Goal: Check status: Check status

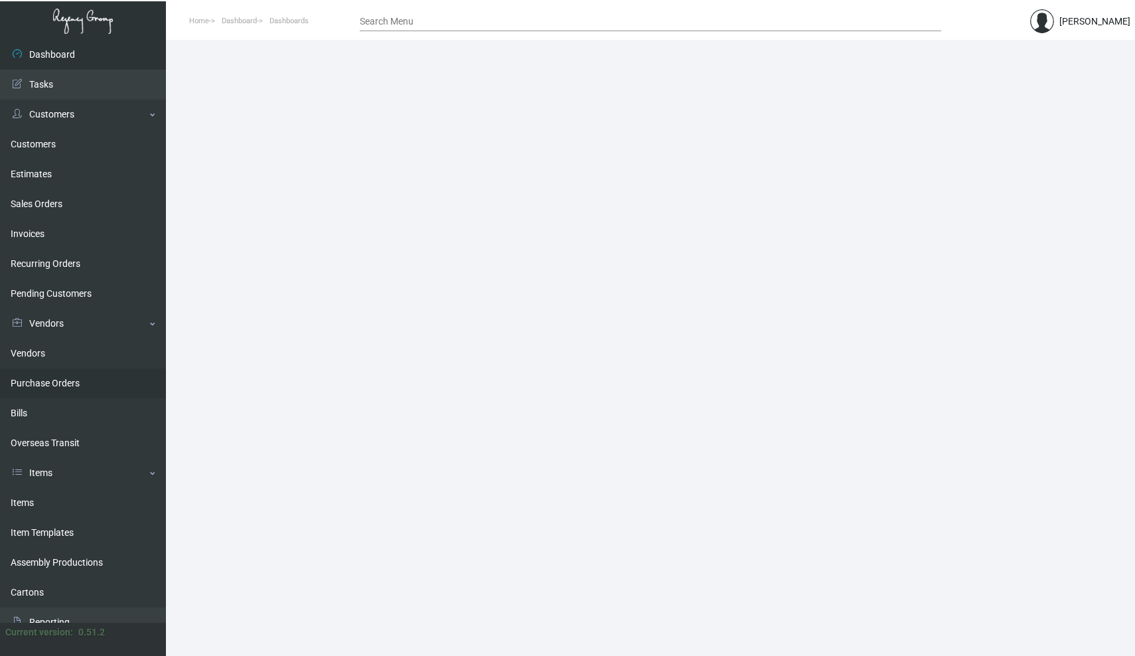
click at [66, 384] on link "Purchase Orders" at bounding box center [83, 383] width 166 height 30
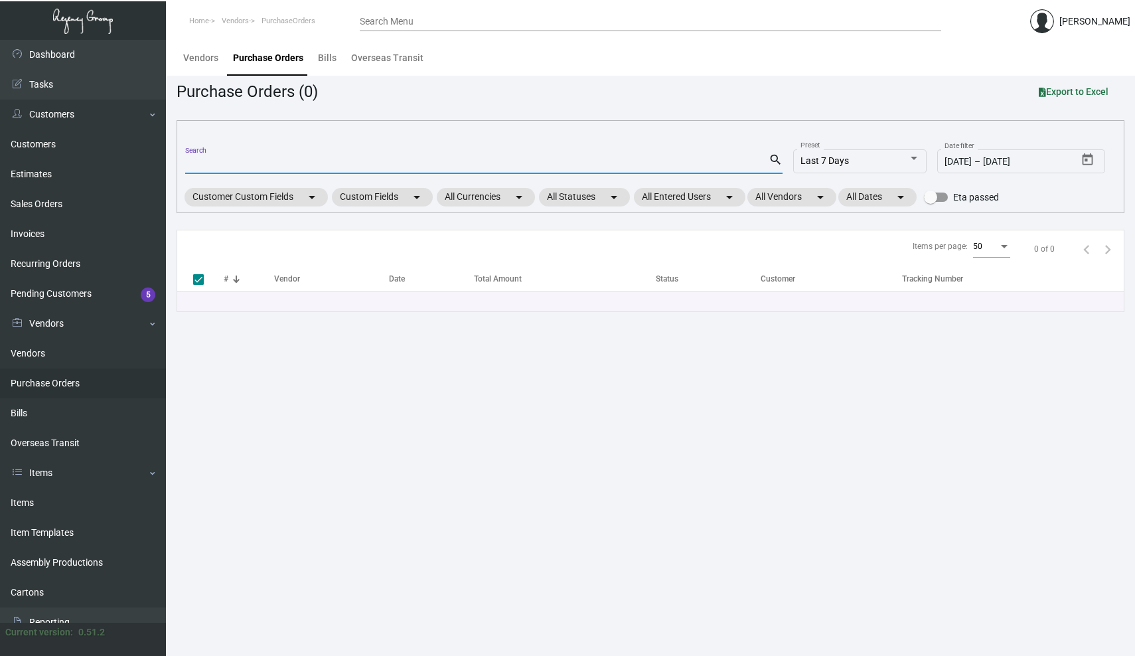
click at [248, 163] on input "Search" at bounding box center [477, 164] width 584 height 11
paste input "106803"
type input "106803"
checkbox input "false"
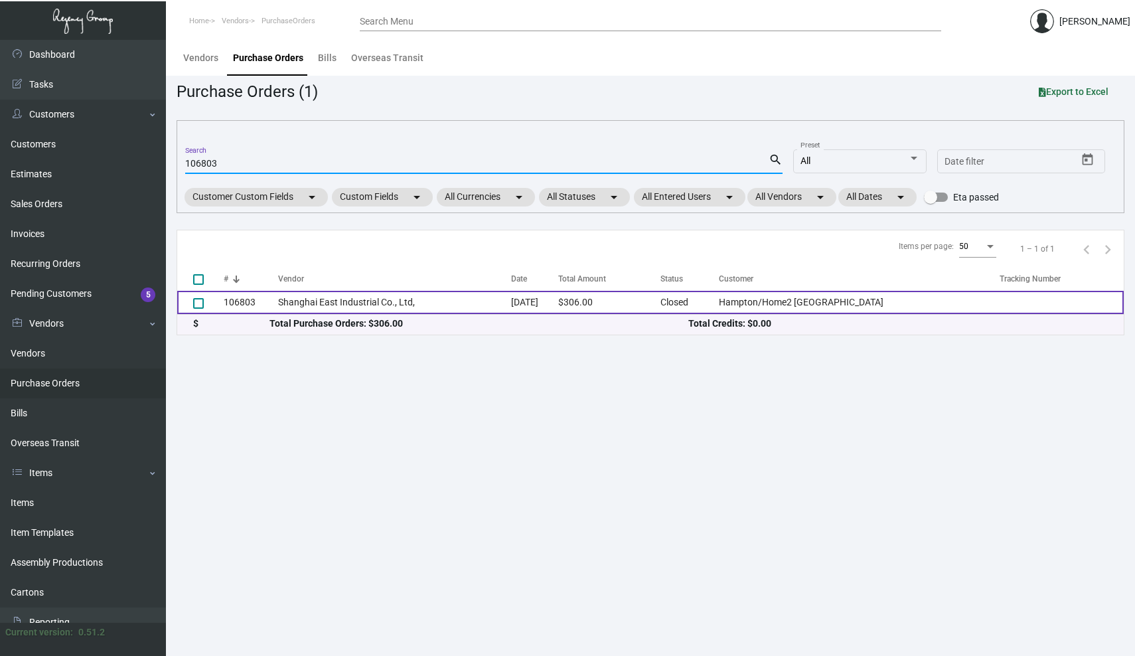
type input "106803"
click at [250, 301] on td "106803" at bounding box center [251, 302] width 54 height 23
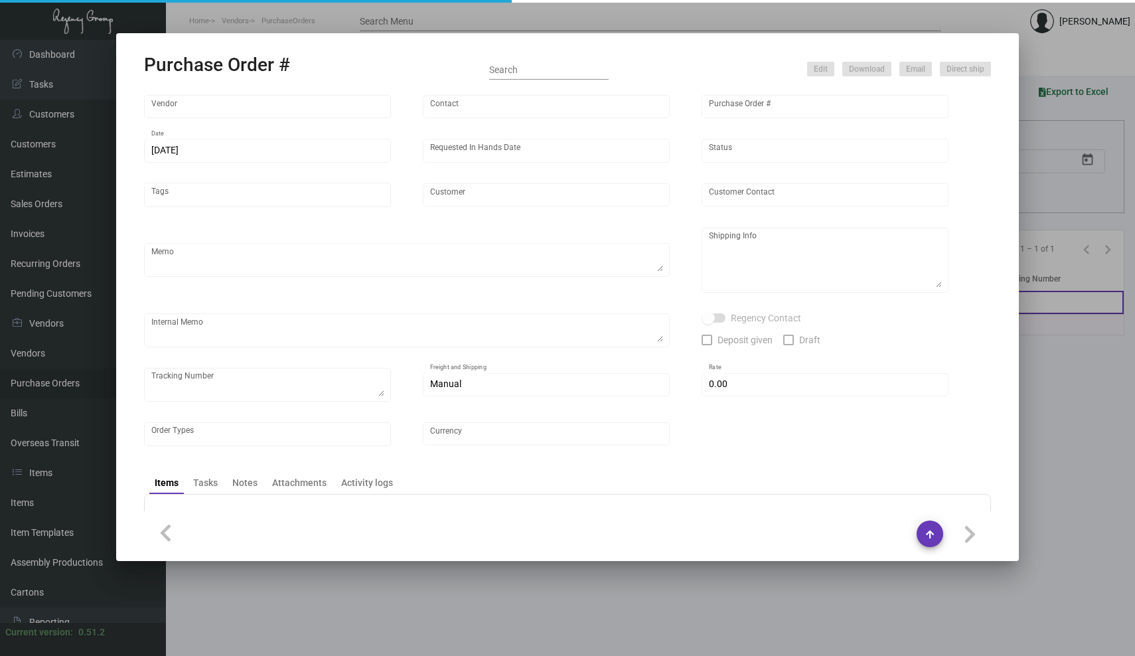
type input "Shanghai East Industrial Co., Ltd,"
type input "[PERSON_NAME]"
type input "106803"
type input "[DATE]"
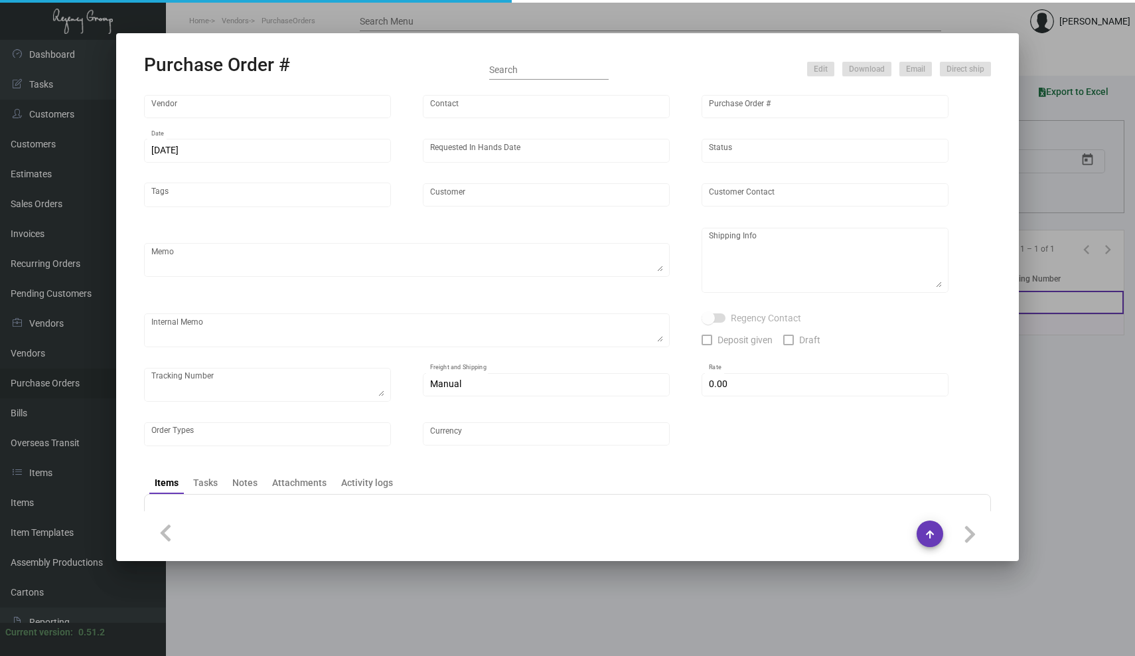
type input "Hampton/Home2 [GEOGRAPHIC_DATA]"
type textarea "Please ship by air to our NJ warehouse."
type textarea "Regency Group NJ - [PERSON_NAME] [STREET_ADDRESS]"
checkbox input "true"
type input "$ 0.00"
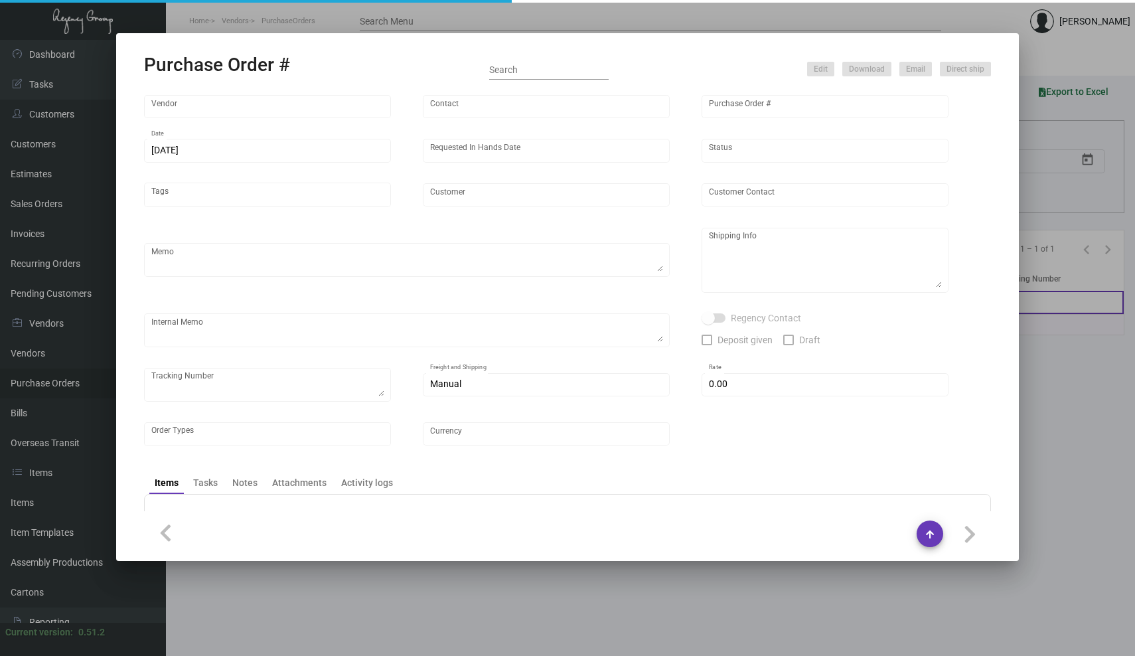
type input "United States Dollar $"
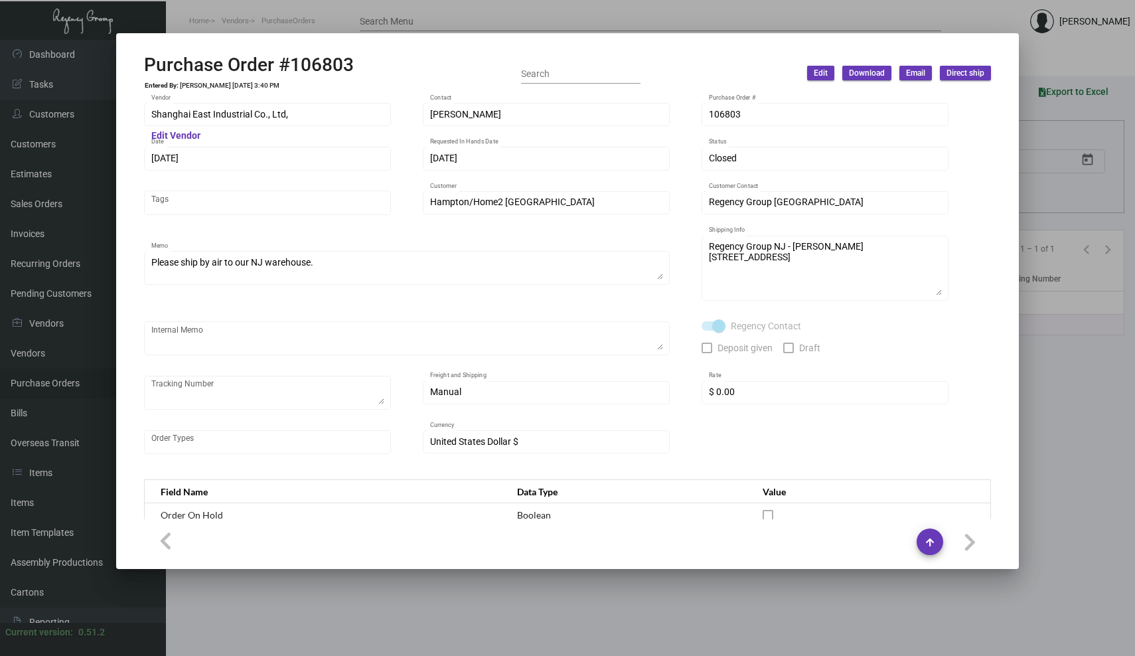
click at [173, 13] on div at bounding box center [567, 328] width 1135 height 656
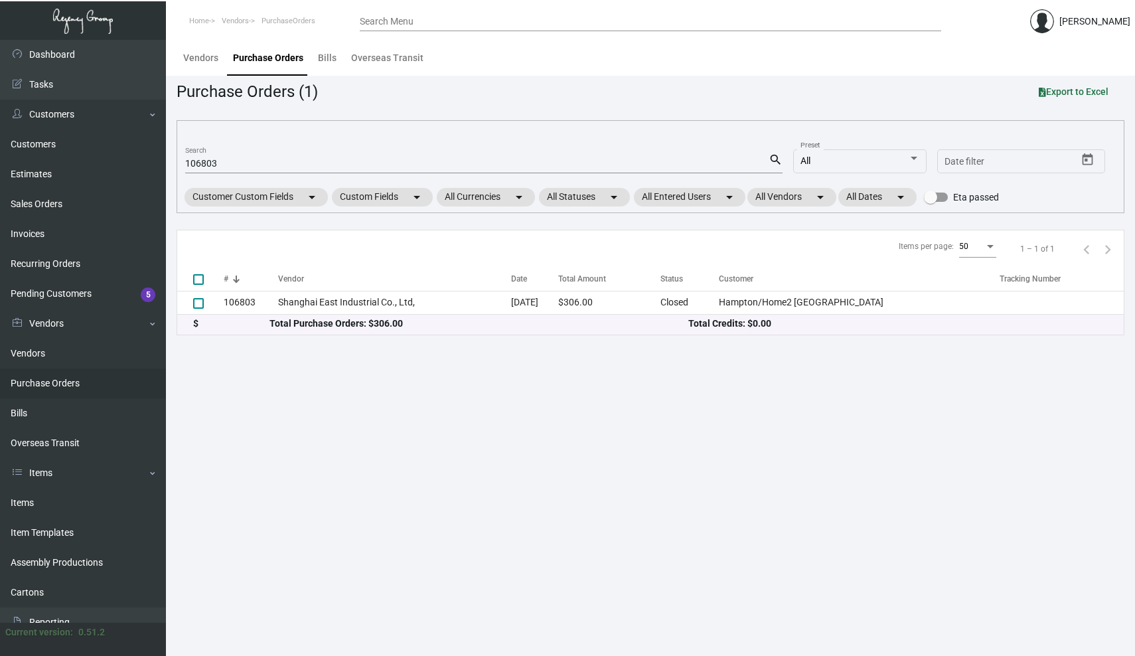
click at [601, 365] on main "Vendors Purchase Orders Bills Overseas Transit Purchase Orders (1) Export to Ex…" at bounding box center [650, 348] width 969 height 616
click at [338, 241] on div "Items per page: 50 1 – 1 of 1" at bounding box center [650, 249] width 947 height 38
click at [209, 163] on input "106803" at bounding box center [477, 164] width 584 height 11
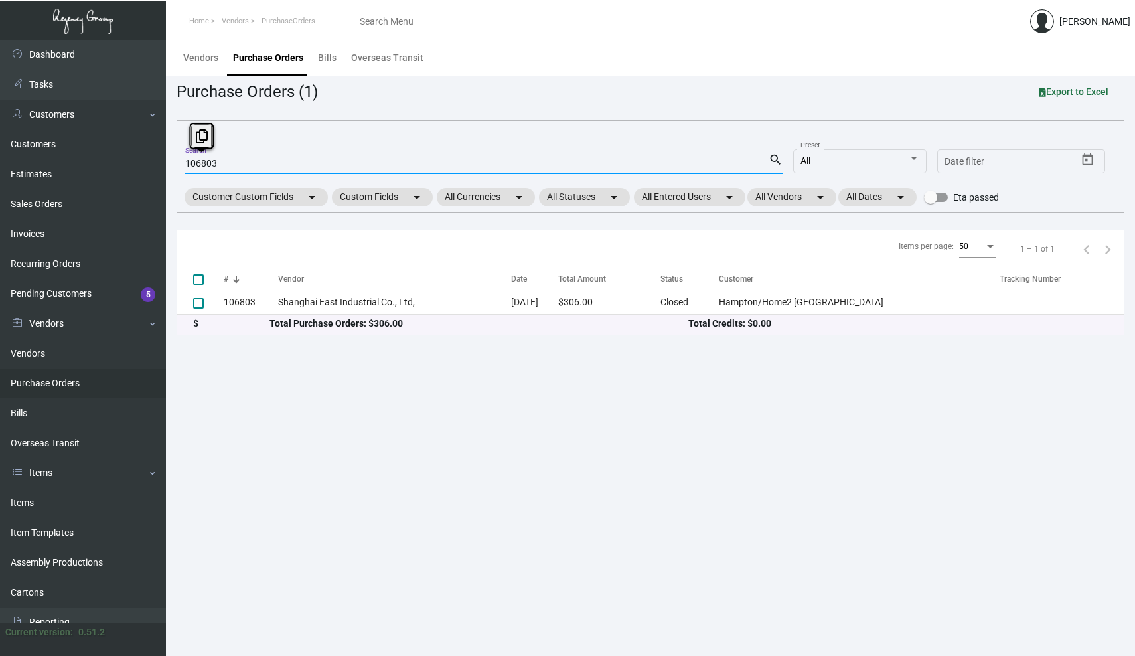
paste input "4326"
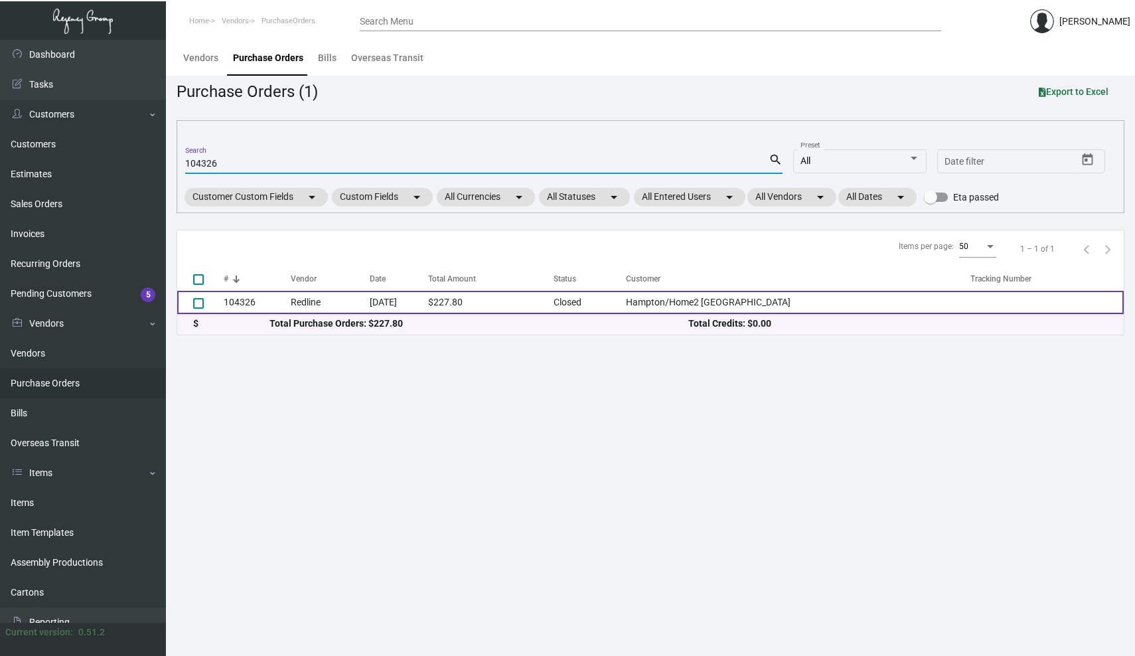
type input "104326"
click at [242, 301] on td "104326" at bounding box center [257, 302] width 67 height 23
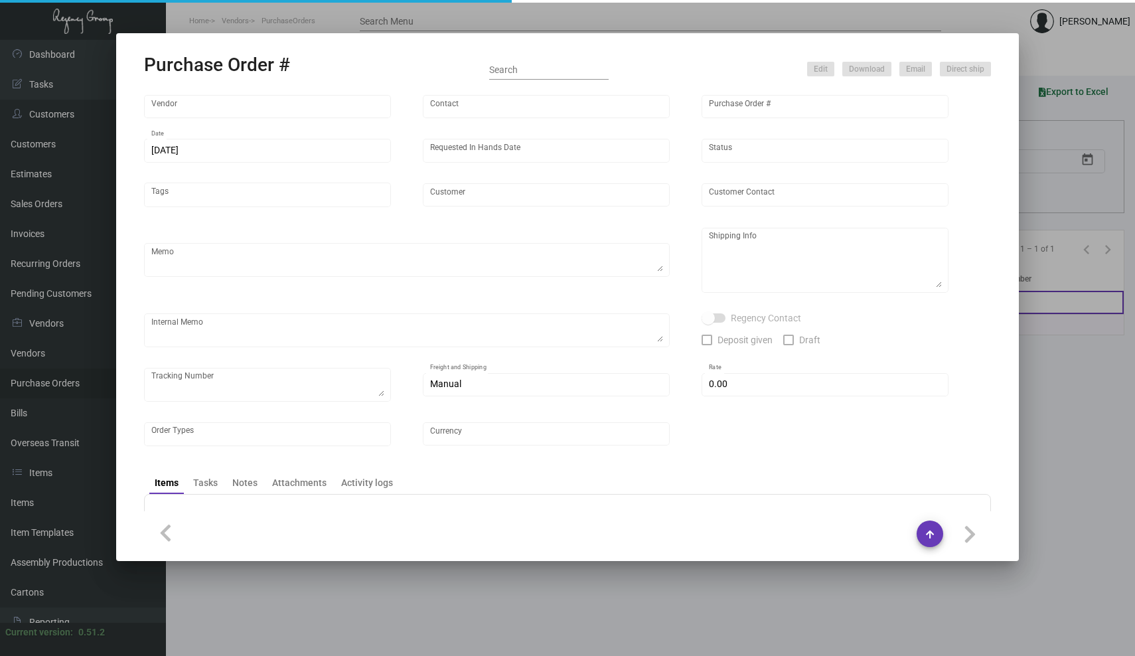
type input "Redline"
type input "[PERSON_NAME] B"
type input "104326"
type input "[DATE]"
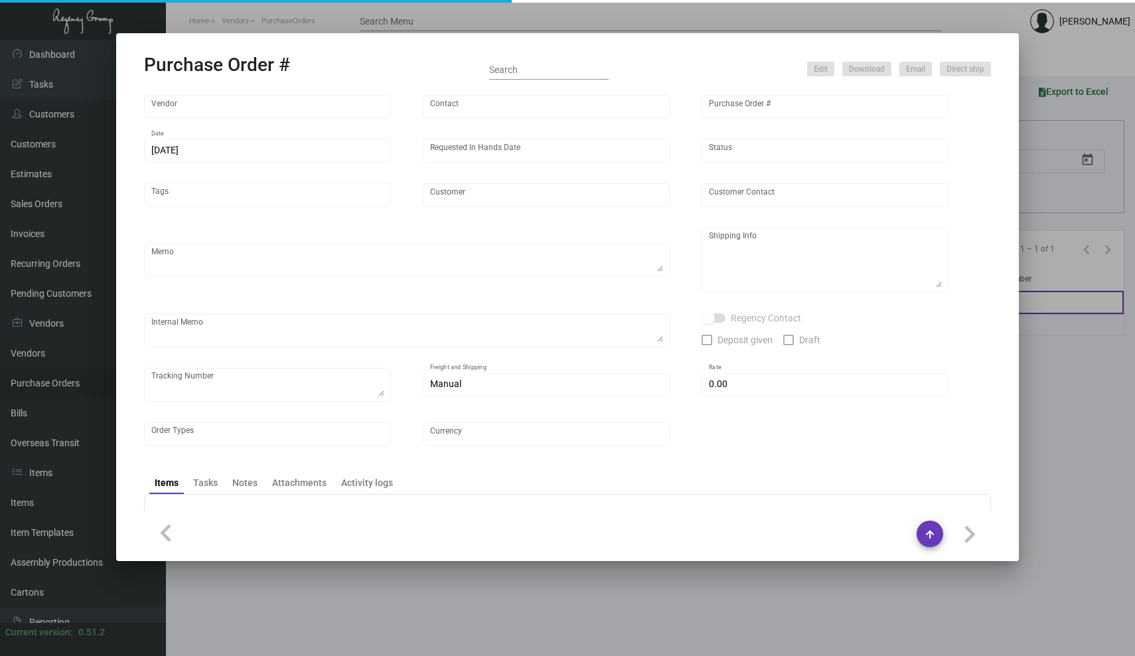
type input "Hampton/Home2 [GEOGRAPHIC_DATA]"
type input "[PERSON_NAME]"
type textarea "BLIND SHIP ON UPS# 1AY276 / Please send a proof for approval."
type textarea "Hampton/Home2 [GEOGRAPHIC_DATA] - [PERSON_NAME] [STREET_ADDRESS][US_STATE]"
type textarea "3/26 - Followed up for a proof for approval. 3/29 - Followed up for proof + ESD…"
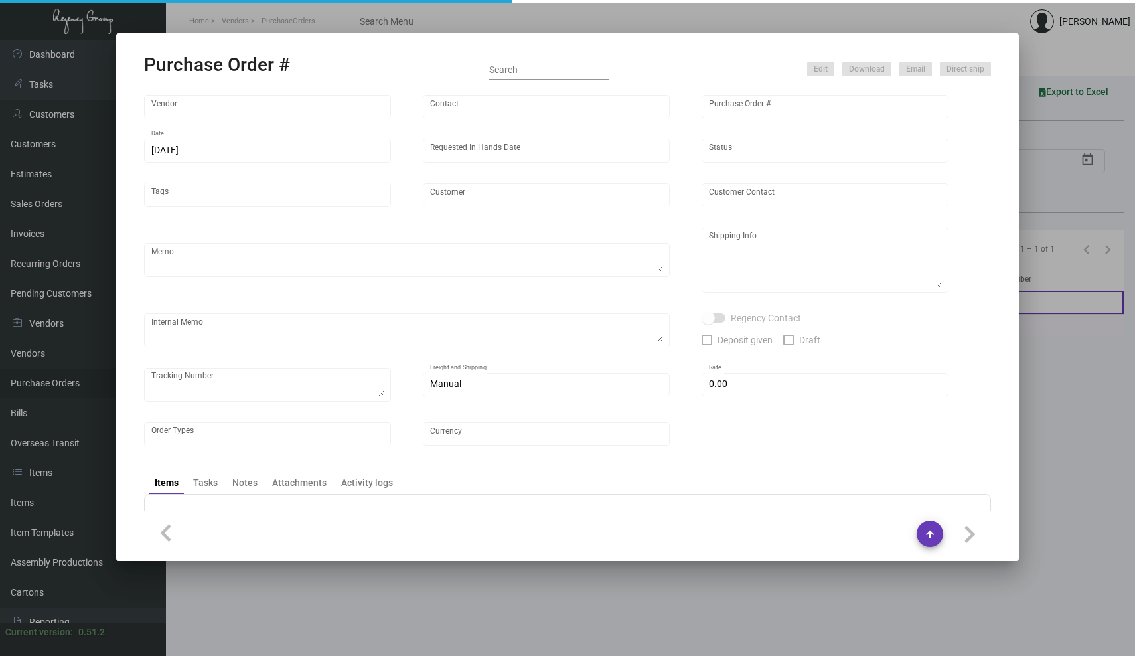
checkbox input "true"
type input "$ 0.00"
type input "United States Dollar $"
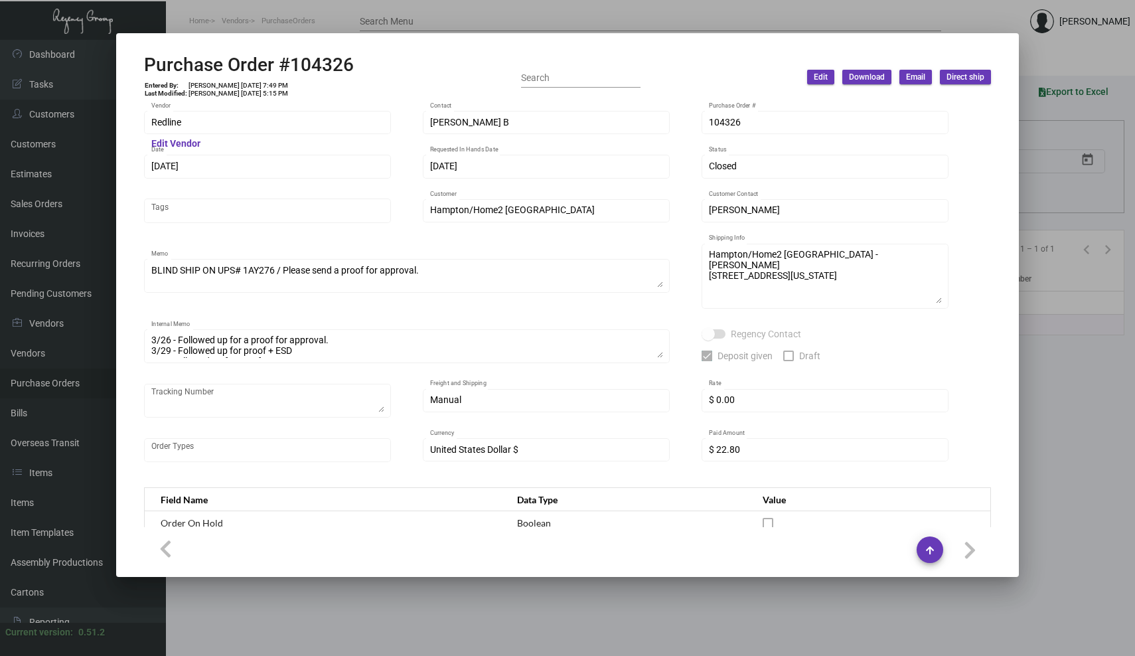
click at [728, 9] on div at bounding box center [567, 328] width 1135 height 656
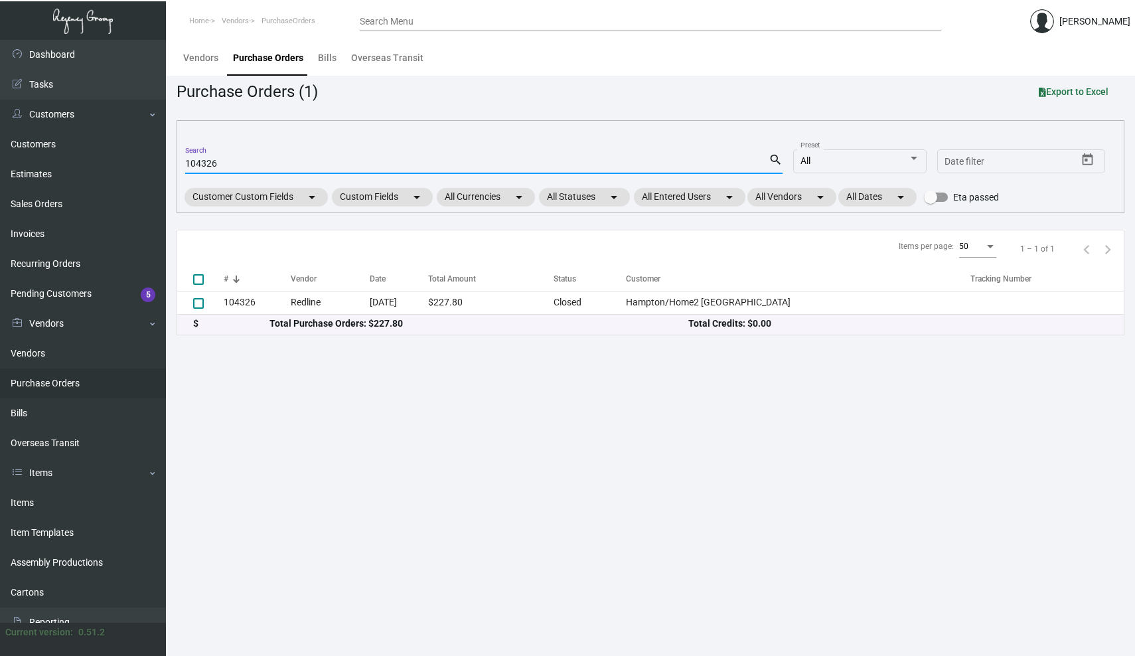
click at [204, 163] on input "104326" at bounding box center [477, 164] width 584 height 11
paste input "7821"
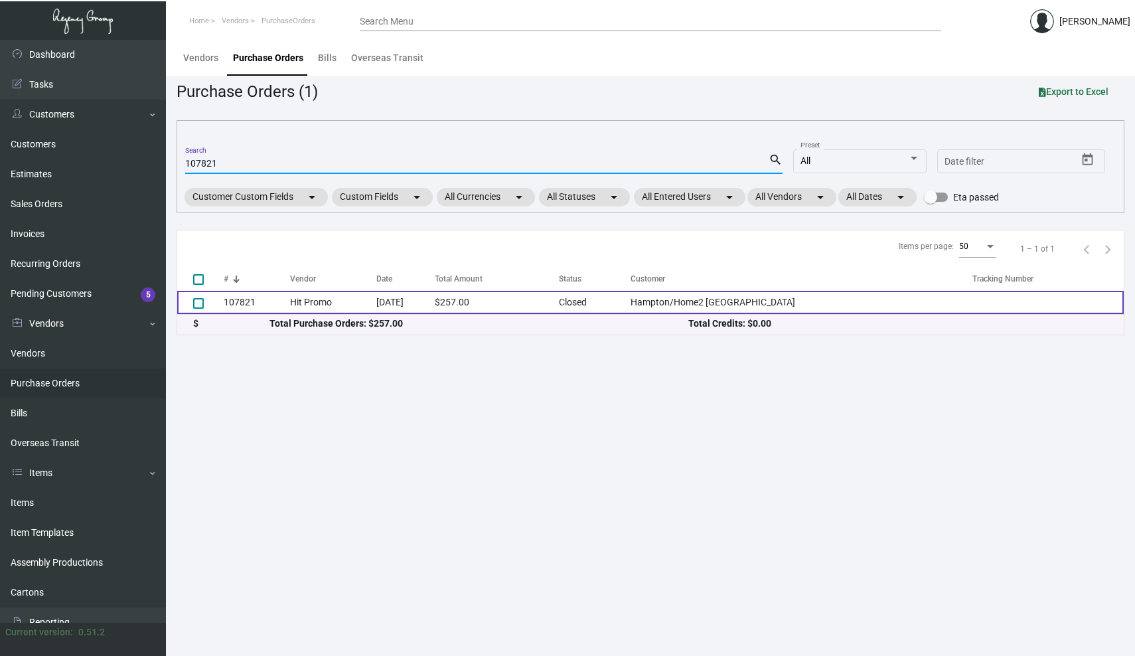
type input "107821"
click at [233, 304] on td "107821" at bounding box center [257, 302] width 66 height 23
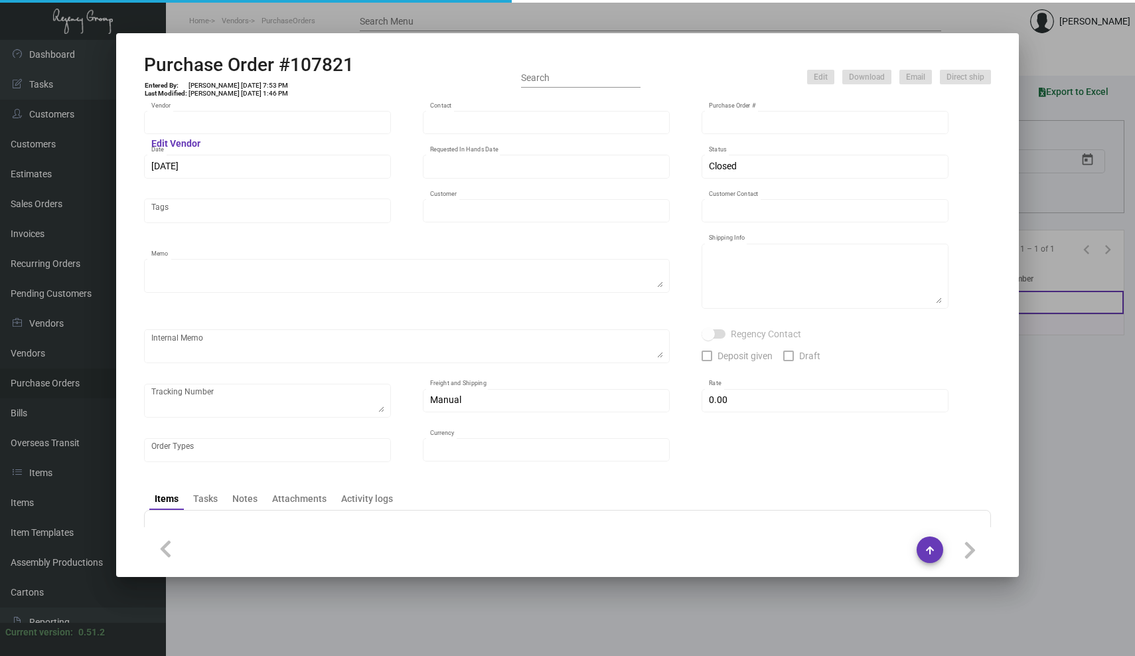
type input "Hit Promo"
type input "[PERSON_NAME]"
type input "107821"
type input "[DATE]"
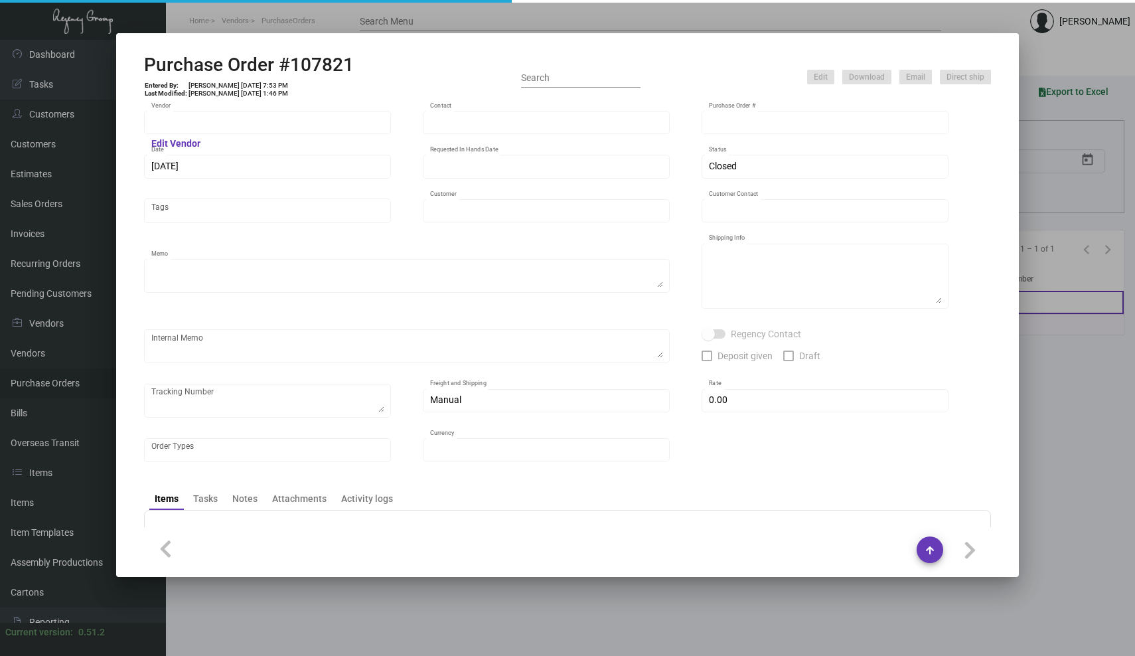
type input "Hampton/Home2 [GEOGRAPHIC_DATA]"
type input "Prince Thapa"
type textarea "Repeat previous PO 104324. BLIND Ship via UPS Ground Acct# 1AY276."
type textarea "Prince [PERSON_NAME] [PERSON_NAME]/Home2 [GEOGRAPHIC_DATA] [STREET_ADDRESS][US_…"
type input "$ 0.00"
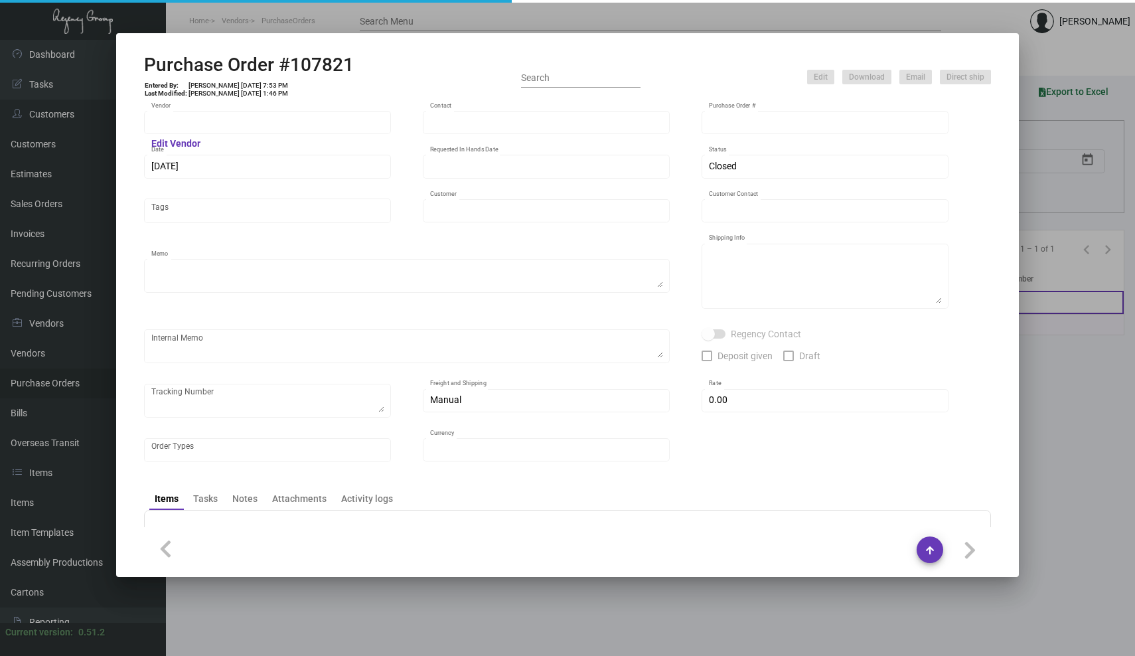
type input "United States Dollar $"
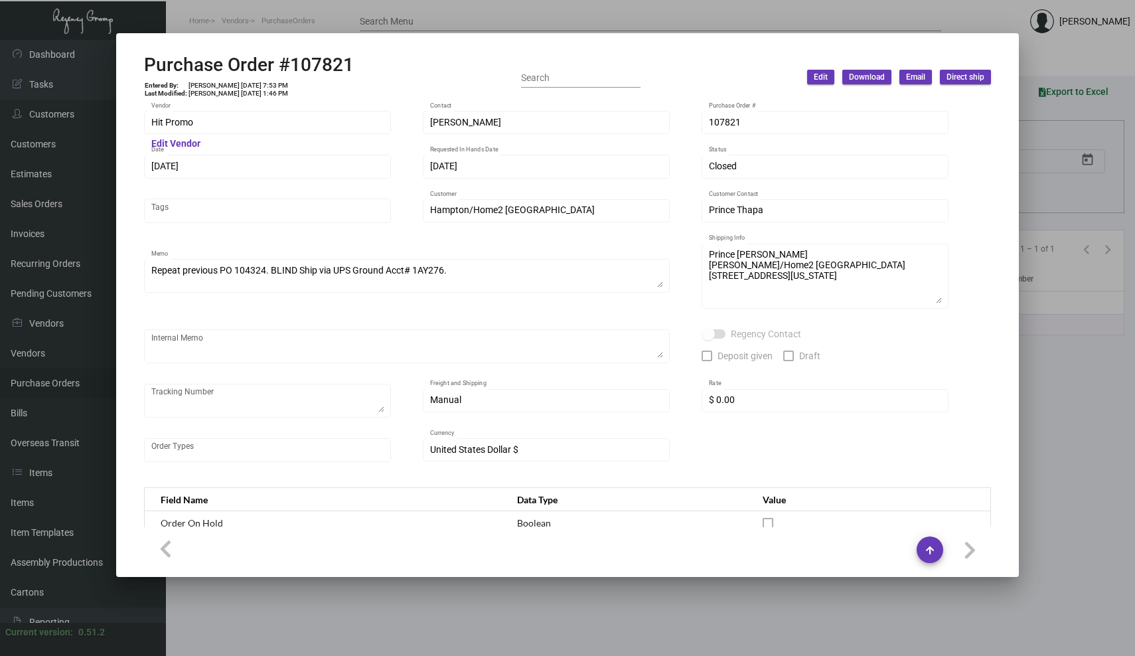
click at [591, 11] on div at bounding box center [567, 328] width 1135 height 656
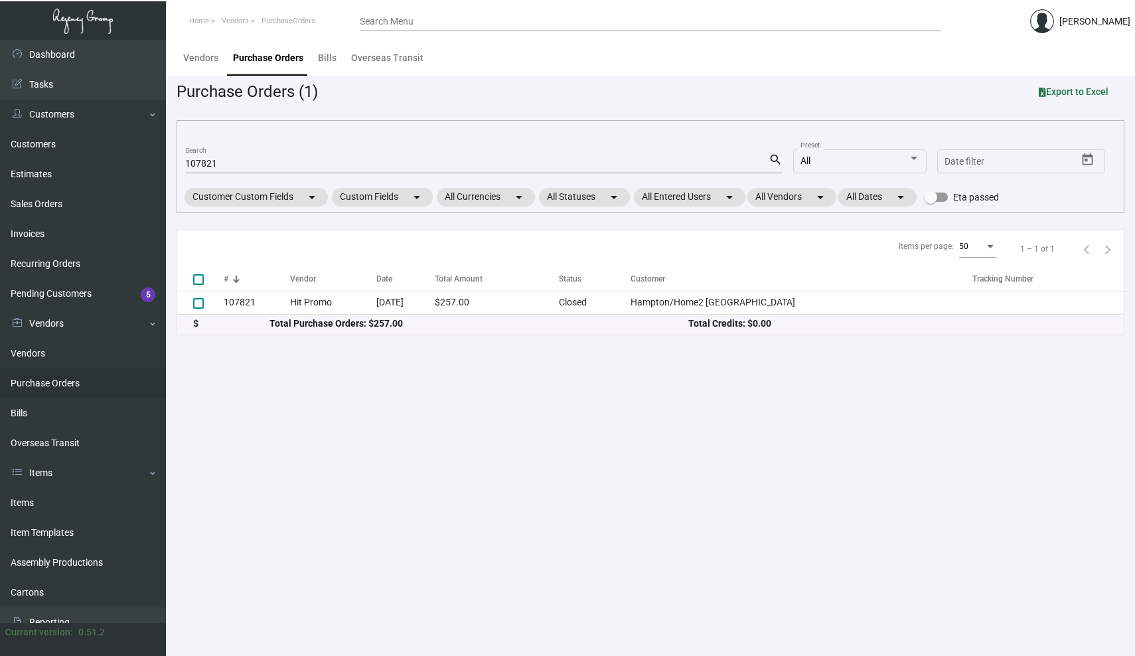
click at [364, 407] on main "Vendors Purchase Orders Bills Overseas Transit Purchase Orders (1) Export to Ex…" at bounding box center [650, 348] width 969 height 616
